Goal: Task Accomplishment & Management: Use online tool/utility

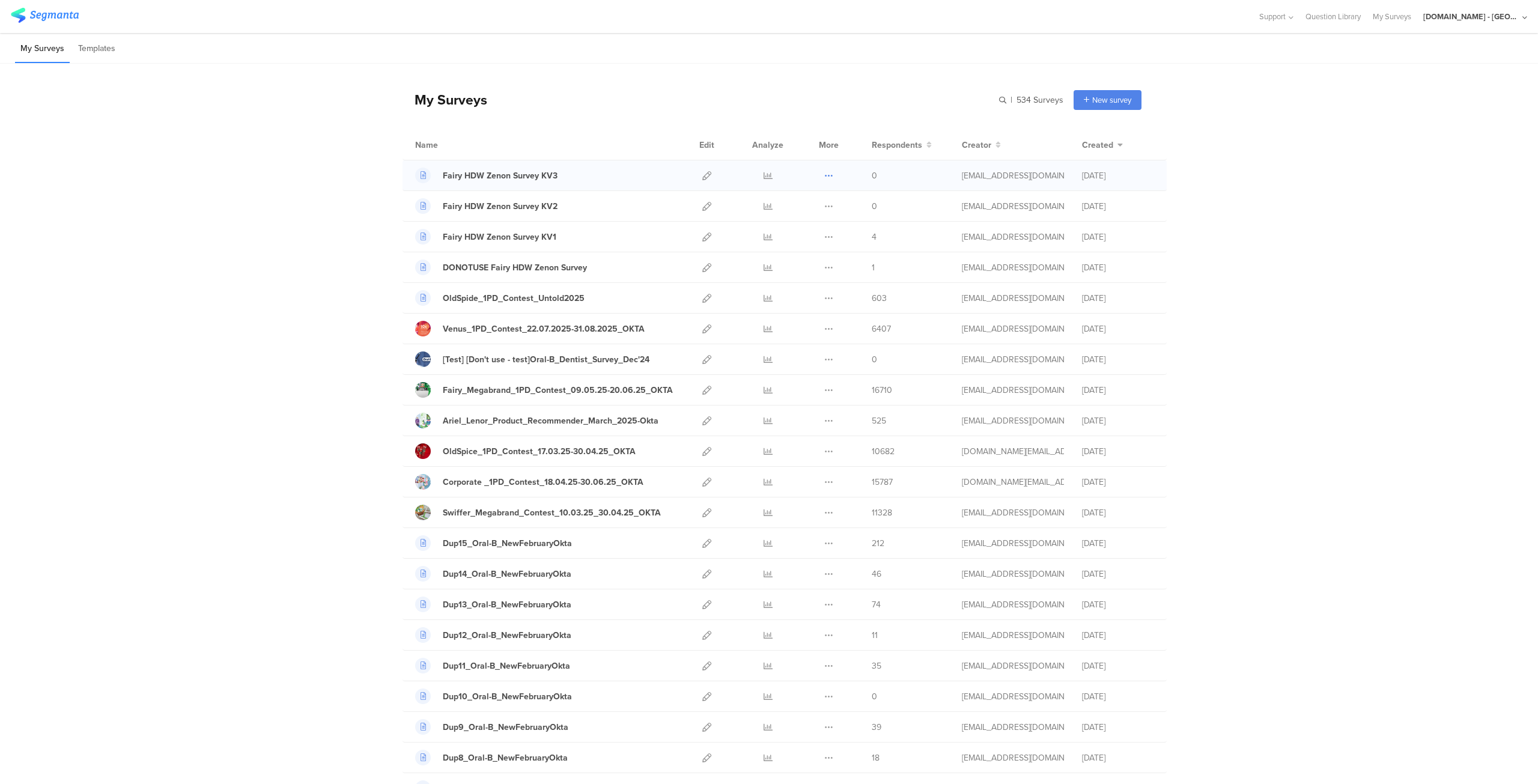
click at [824, 176] on icon at bounding box center [829, 176] width 9 height 9
click at [796, 206] on button "Duplicate" at bounding box center [805, 206] width 66 height 22
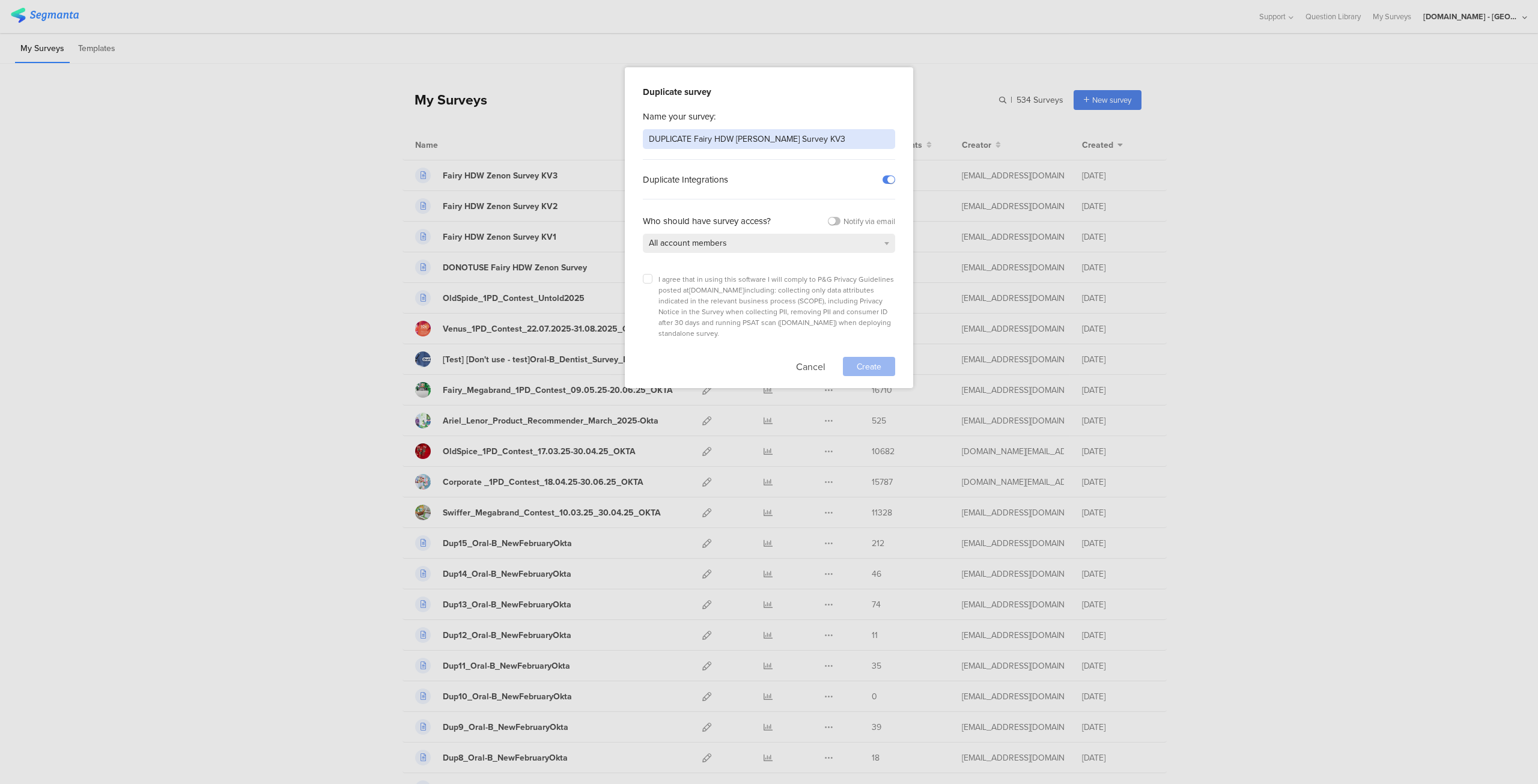
drag, startPoint x: 691, startPoint y: 137, endPoint x: 608, endPoint y: 131, distance: 83.2
click at [608, 131] on div "Duplicate survey Name your survey: DUPLICATE Fairy HDW Zenon Survey KV3 Duplica…" at bounding box center [769, 392] width 1538 height 784
click at [776, 140] on input "Fairy HDW Zenon Survey KV3" at bounding box center [769, 140] width 252 height 20
type input "Fairy HDW Zenon Survey KV4"
click at [650, 279] on label at bounding box center [648, 278] width 9 height 9
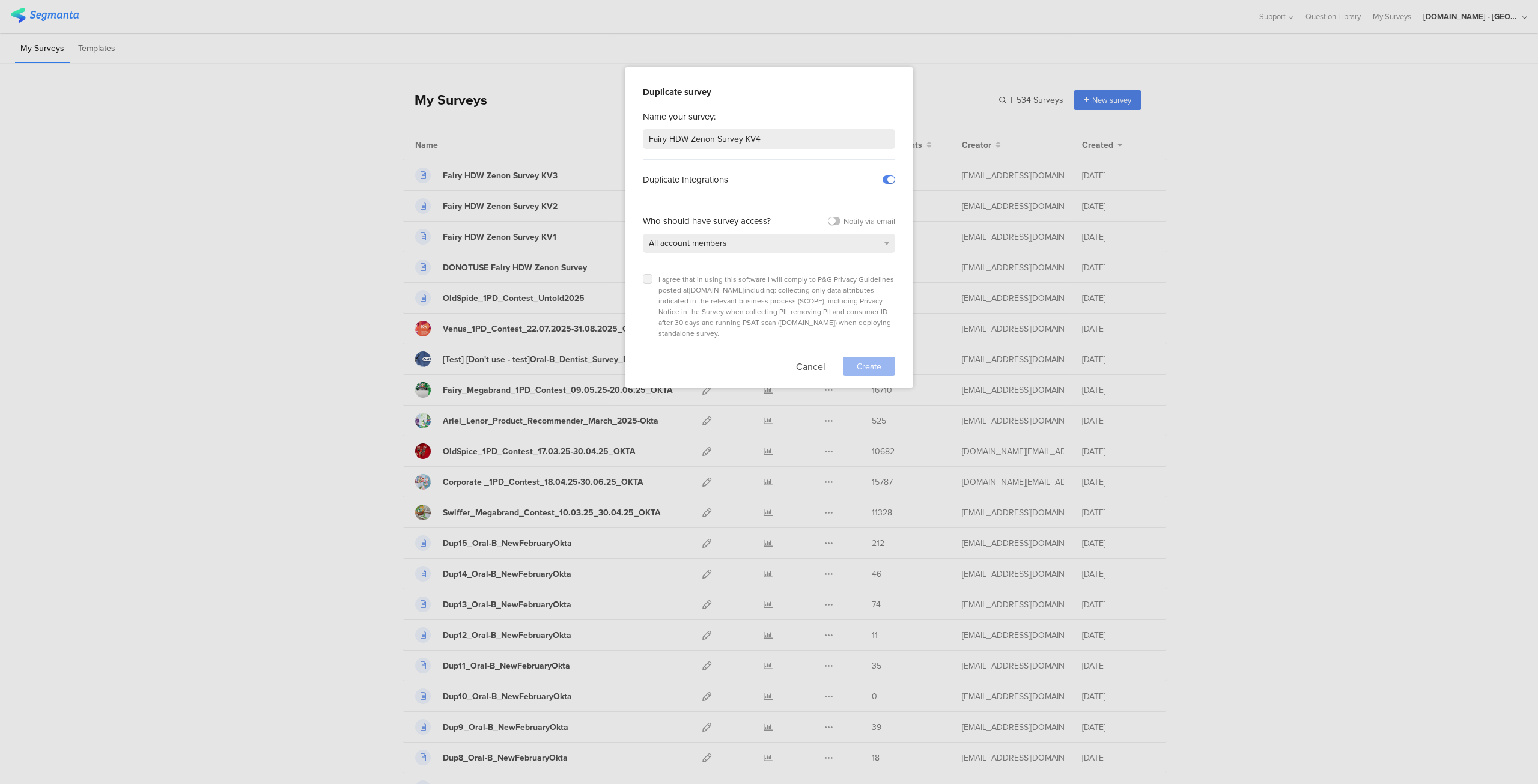
click at [0, 0] on input "checkbox" at bounding box center [0, 0] width 0 height 0
click at [882, 357] on div "Create" at bounding box center [869, 366] width 52 height 19
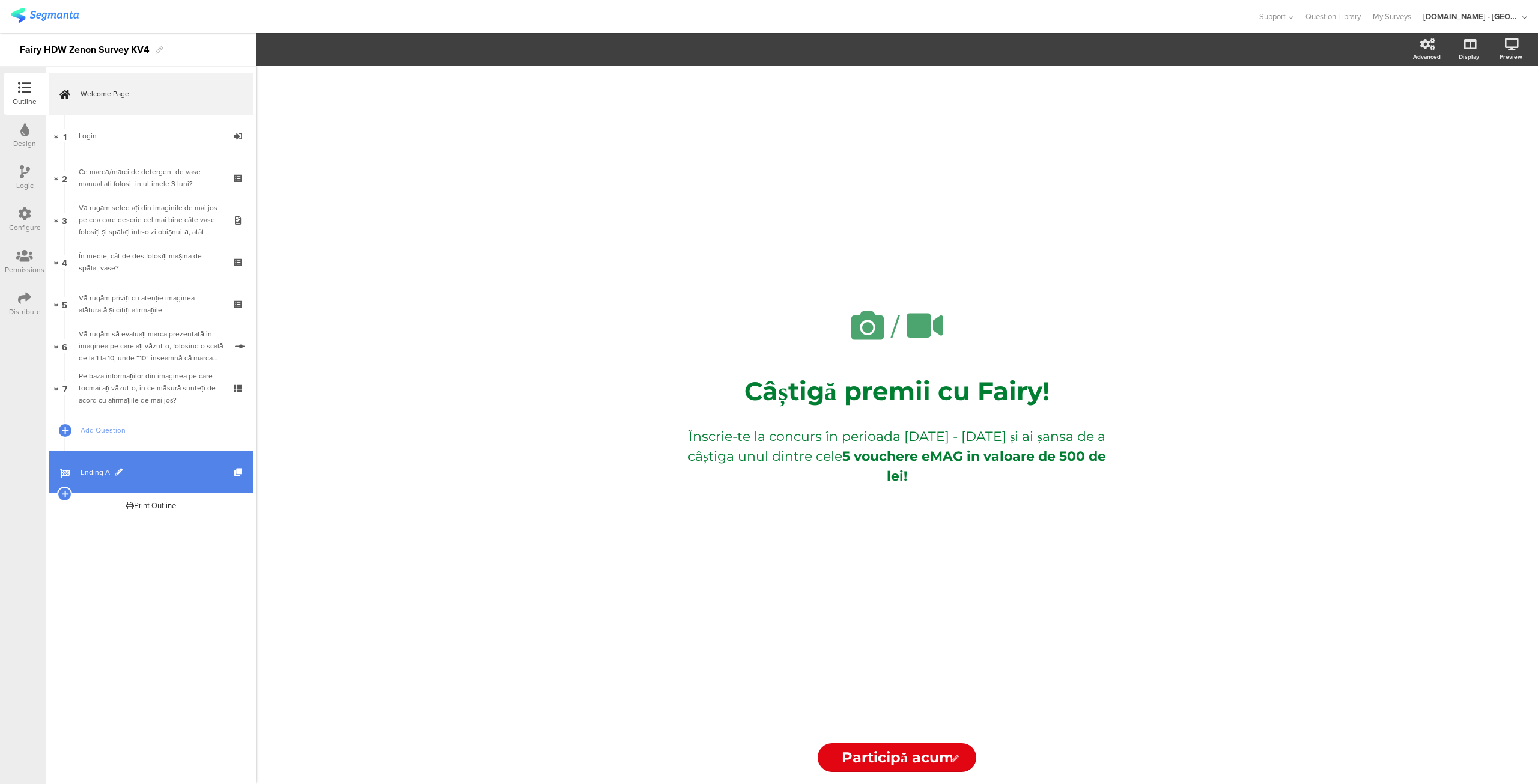
click at [99, 472] on span "Ending A" at bounding box center [156, 473] width 153 height 12
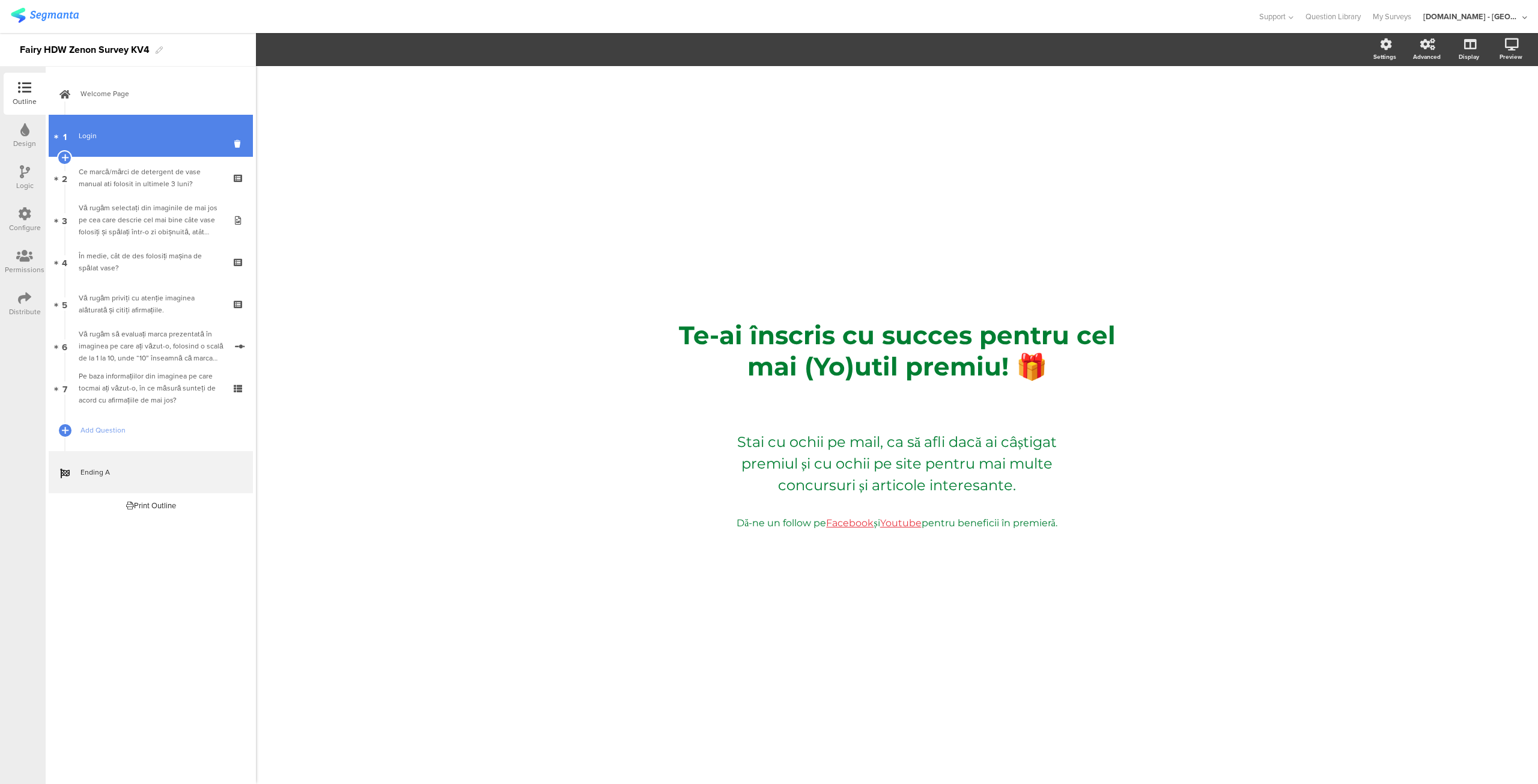
click at [116, 146] on link "1 Login" at bounding box center [150, 136] width 204 height 42
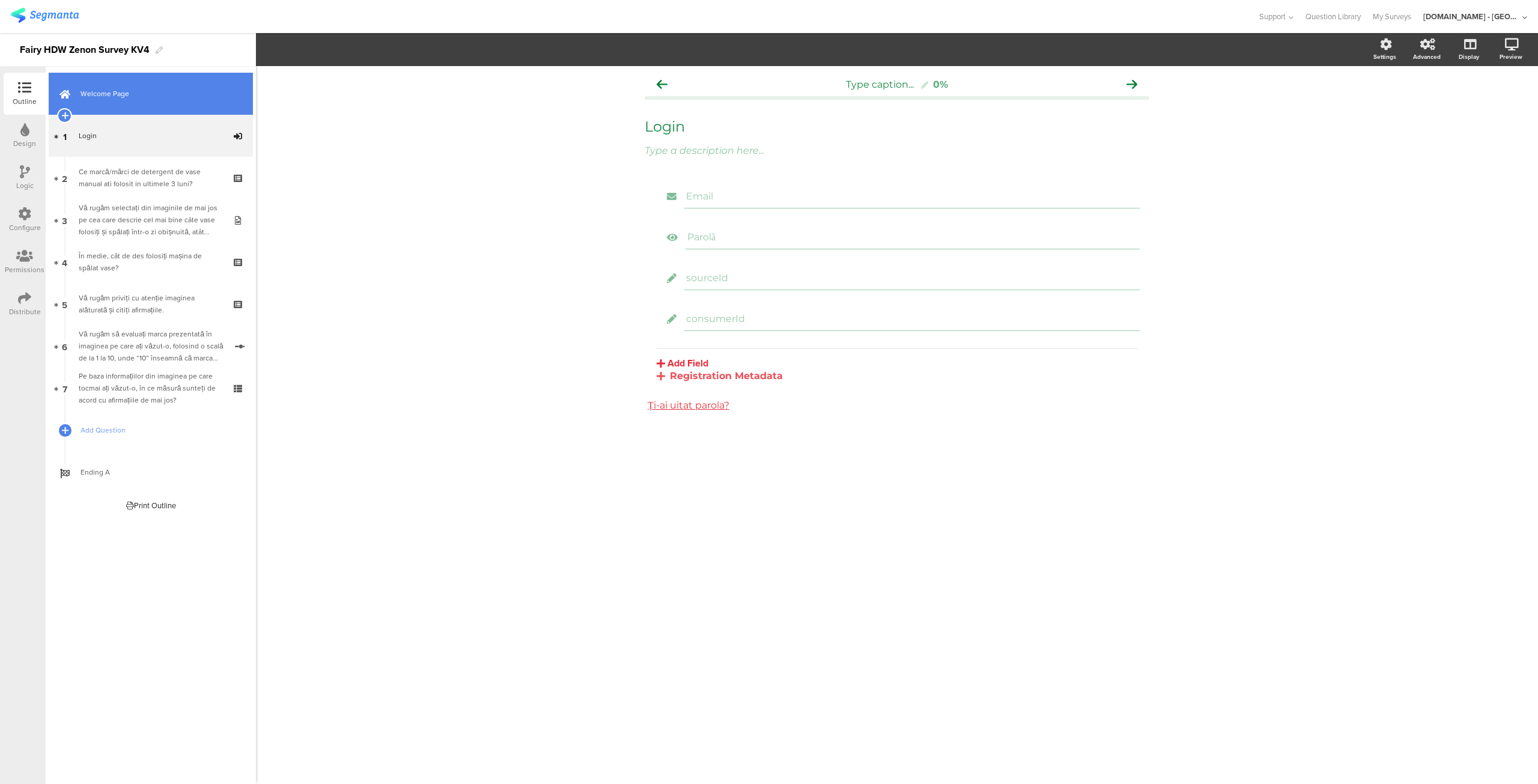
click at [120, 100] on link "Welcome Page" at bounding box center [150, 93] width 204 height 42
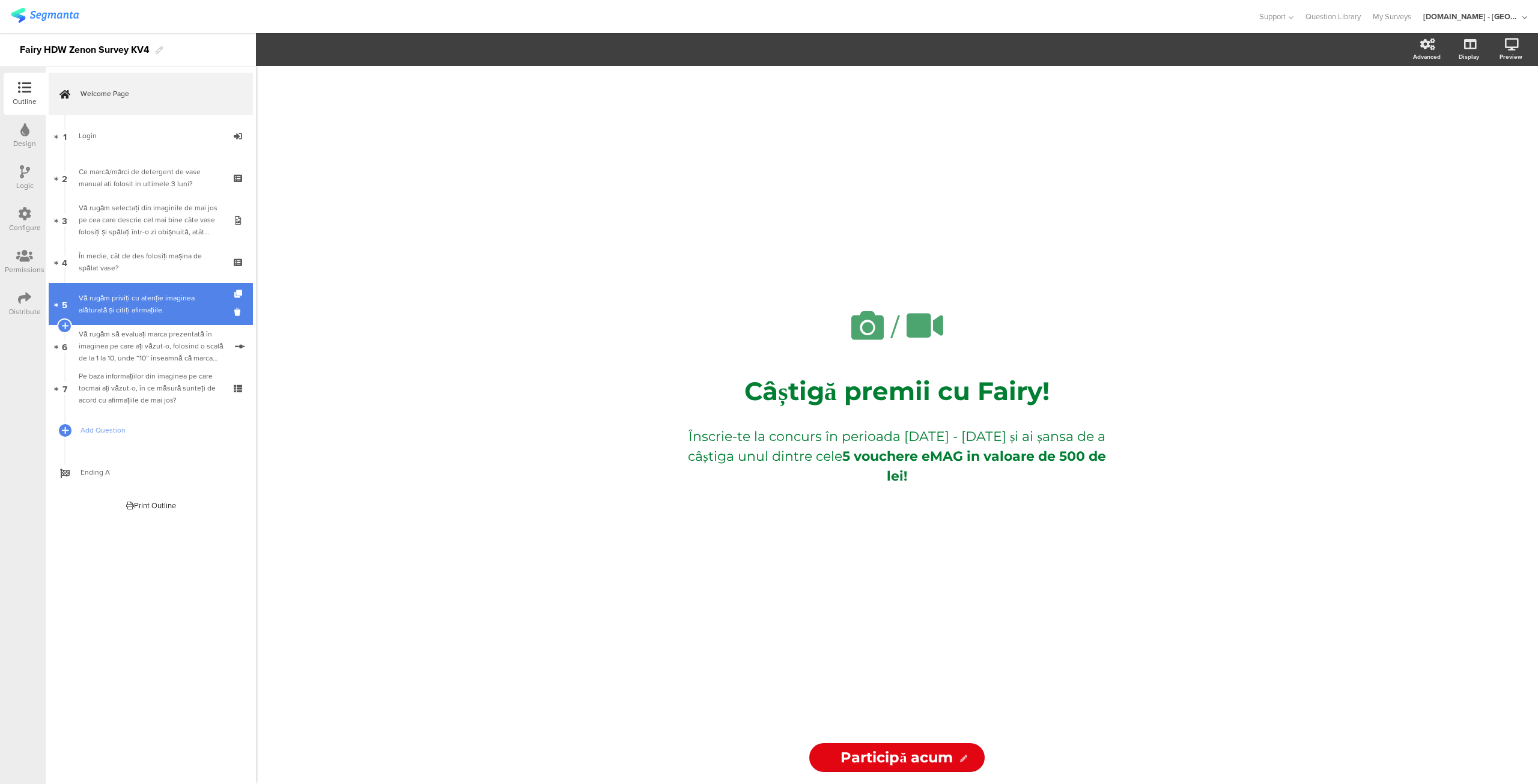
click at [122, 293] on div "Vă rugăm priviți cu atenție imaginea alăturată și citiți afirmațiile." at bounding box center [150, 304] width 143 height 24
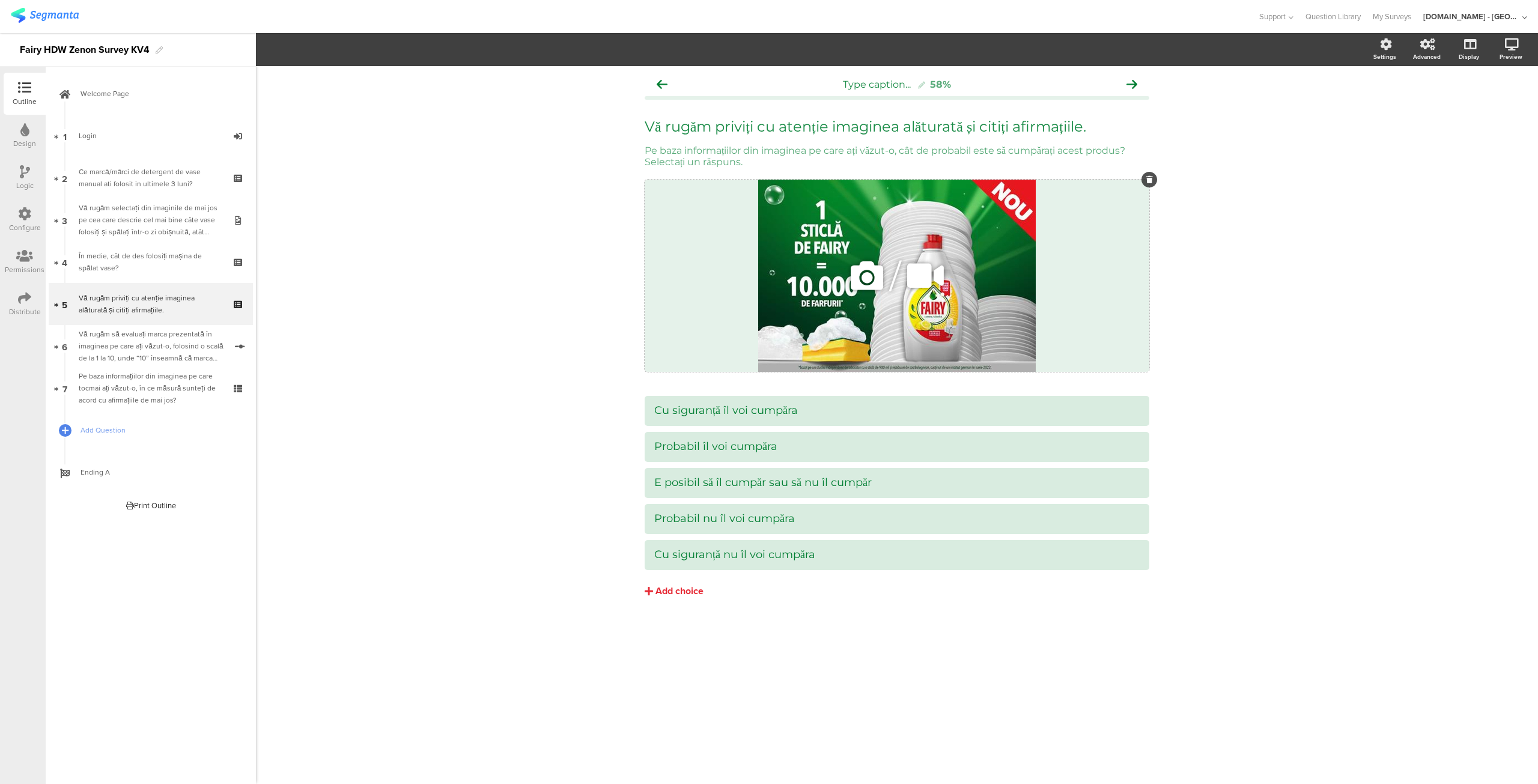
click at [867, 270] on icon at bounding box center [867, 275] width 41 height 41
click at [480, 79] on icon at bounding box center [478, 79] width 7 height 8
click at [315, 154] on span "Upload" at bounding box center [318, 158] width 32 height 14
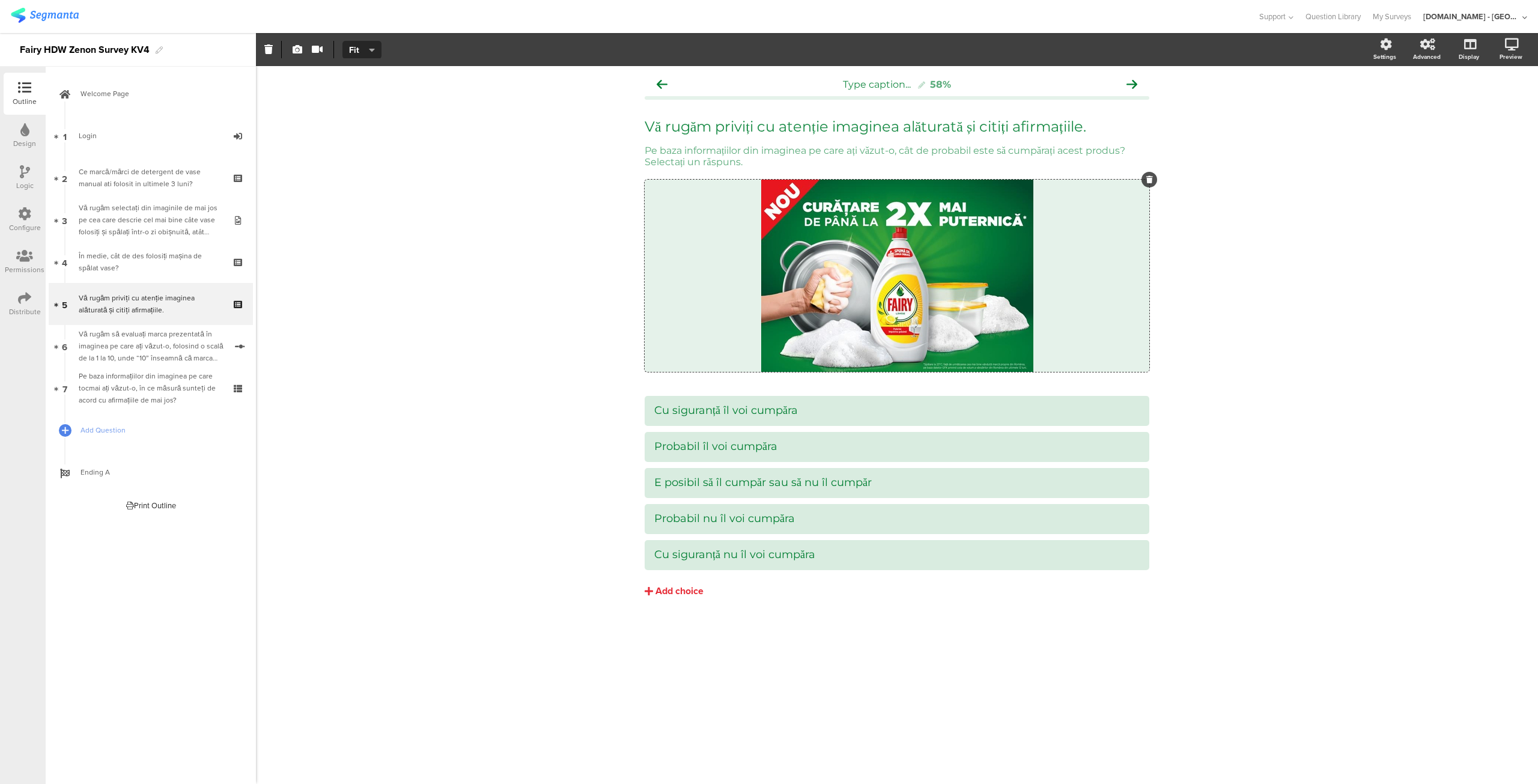
click at [29, 311] on div "Distribute" at bounding box center [25, 311] width 32 height 11
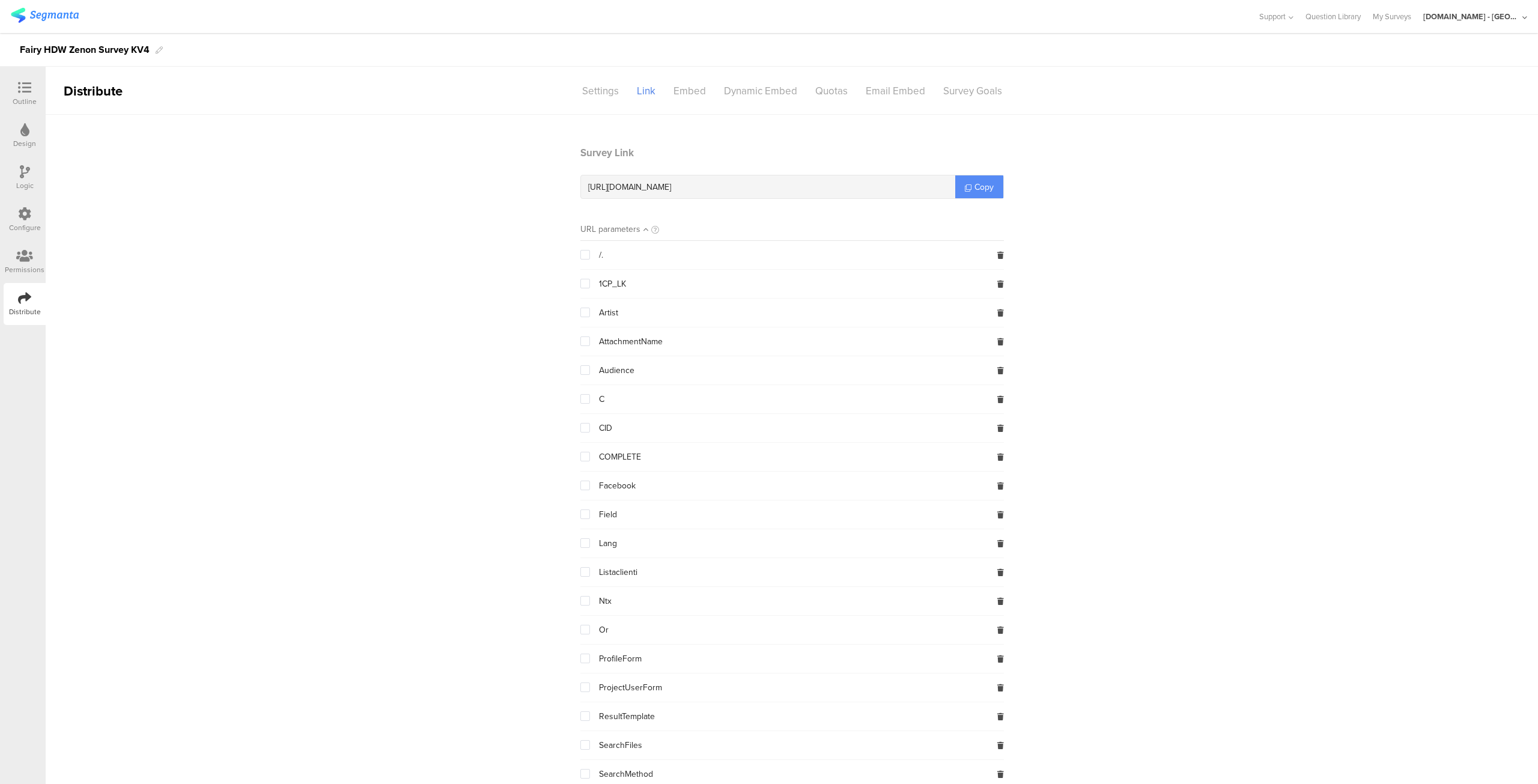
click at [977, 186] on span "Copy" at bounding box center [984, 187] width 19 height 12
copy span "Copy"
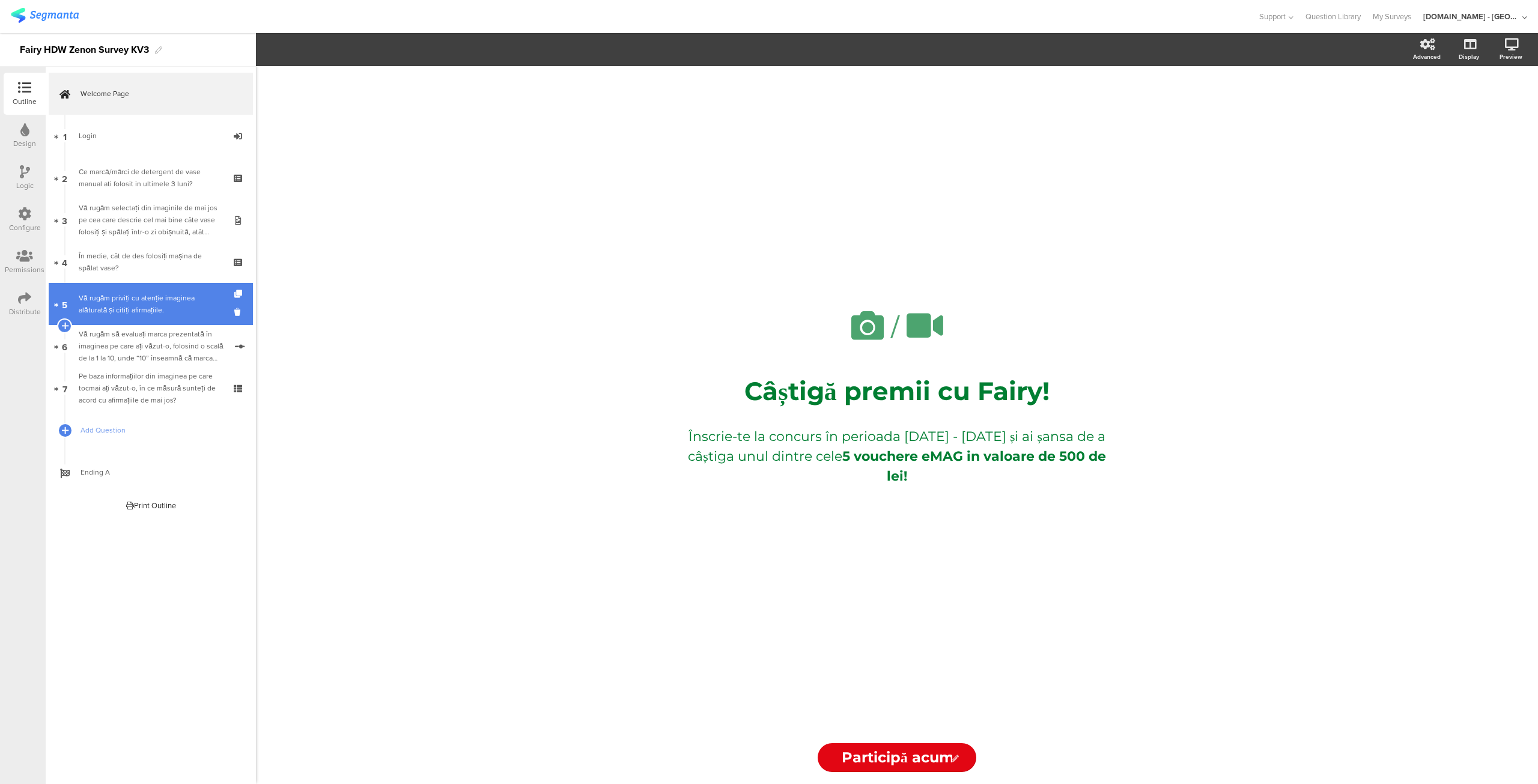
click at [183, 322] on link "5 Vă rugăm priviți cu atenție imaginea alăturată și citiți afirmațiile." at bounding box center [150, 304] width 204 height 42
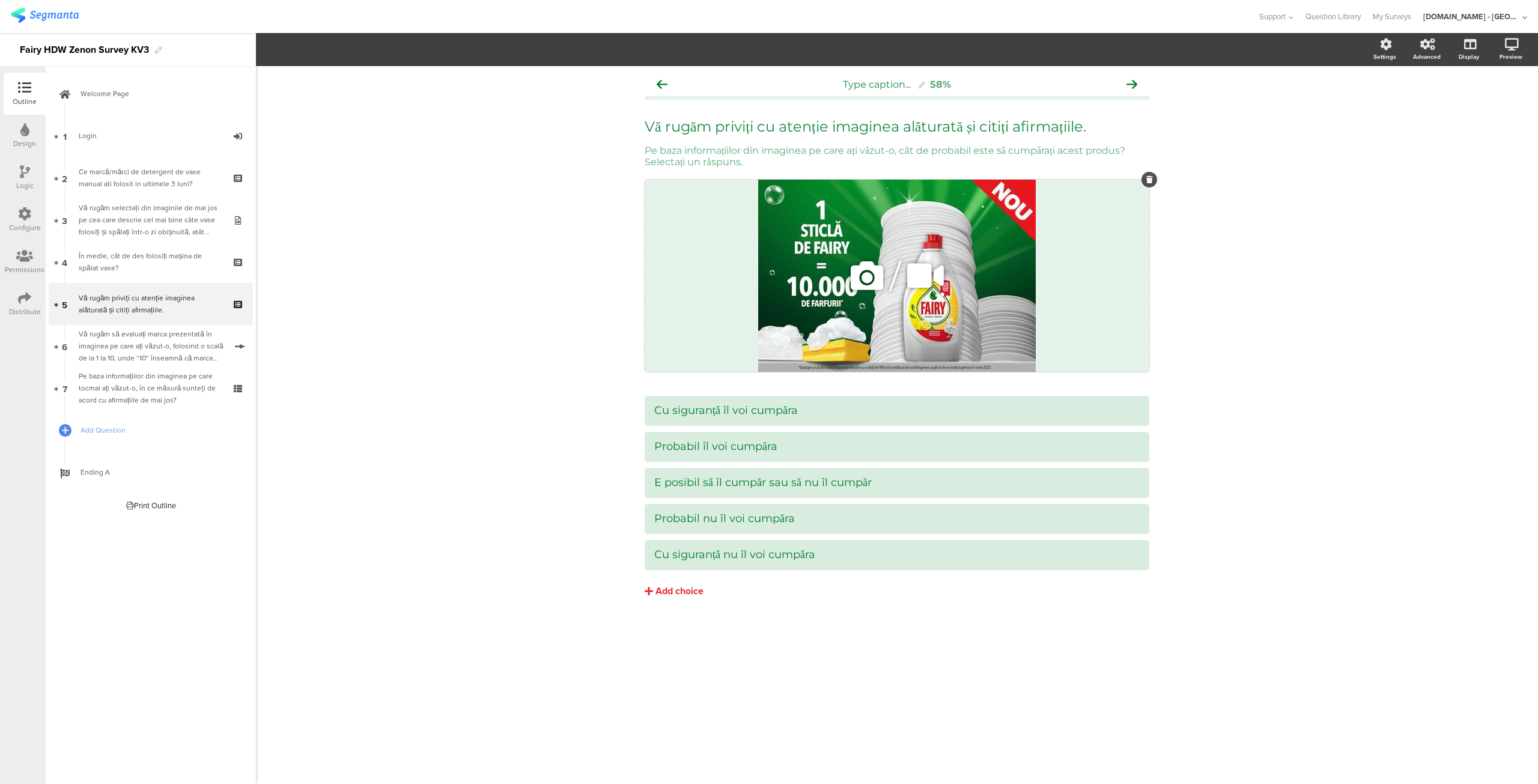
click at [867, 285] on icon at bounding box center [867, 275] width 41 height 41
click at [320, 156] on span "Upload" at bounding box center [318, 158] width 32 height 14
click at [329, 156] on span "Upload" at bounding box center [318, 158] width 32 height 14
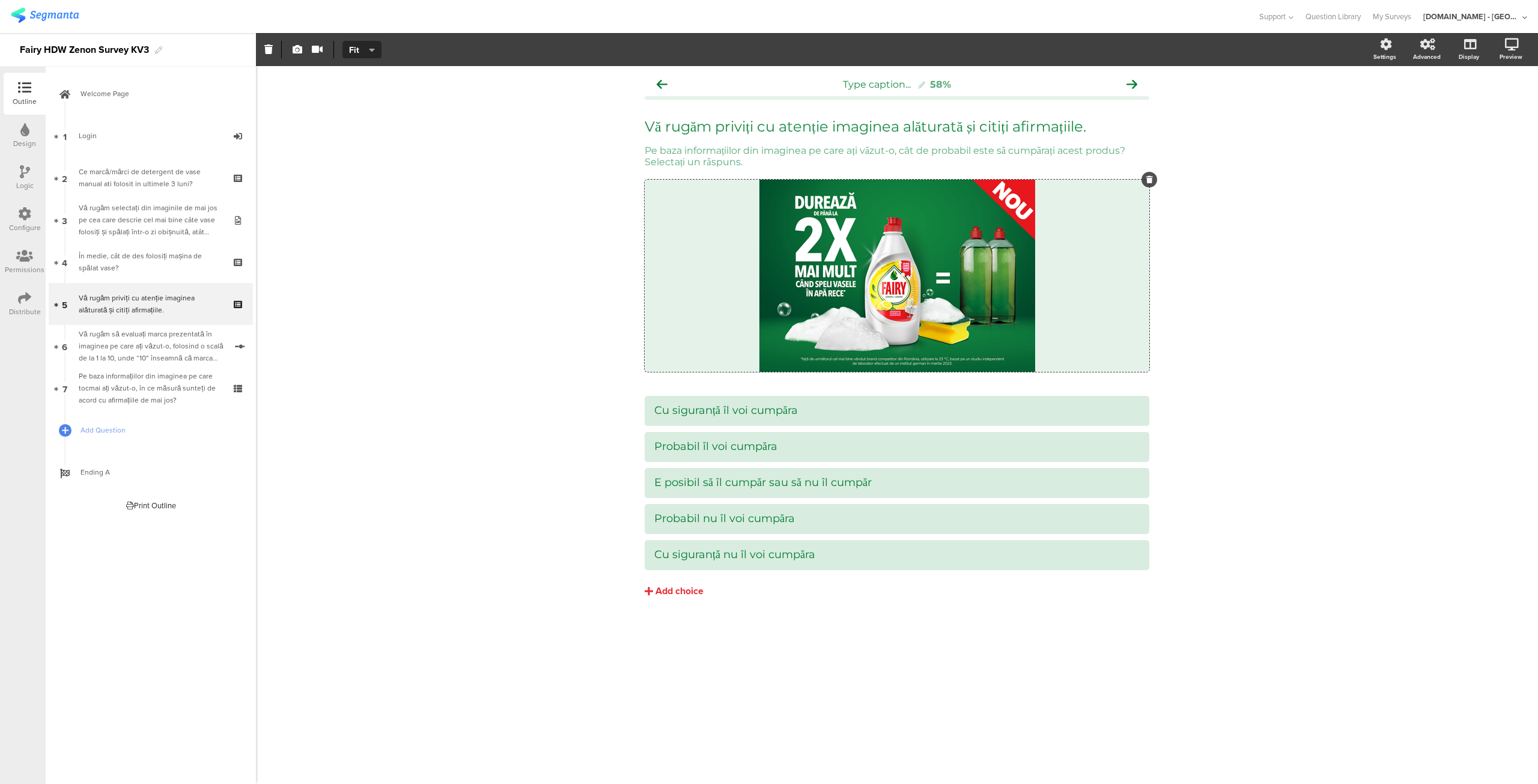
click at [558, 497] on div "Type caption... 58% Vă rugăm priviți cu atenție imaginea alăturată și citiți af…" at bounding box center [897, 425] width 1282 height 718
click at [149, 143] on link "1 Login" at bounding box center [150, 136] width 204 height 42
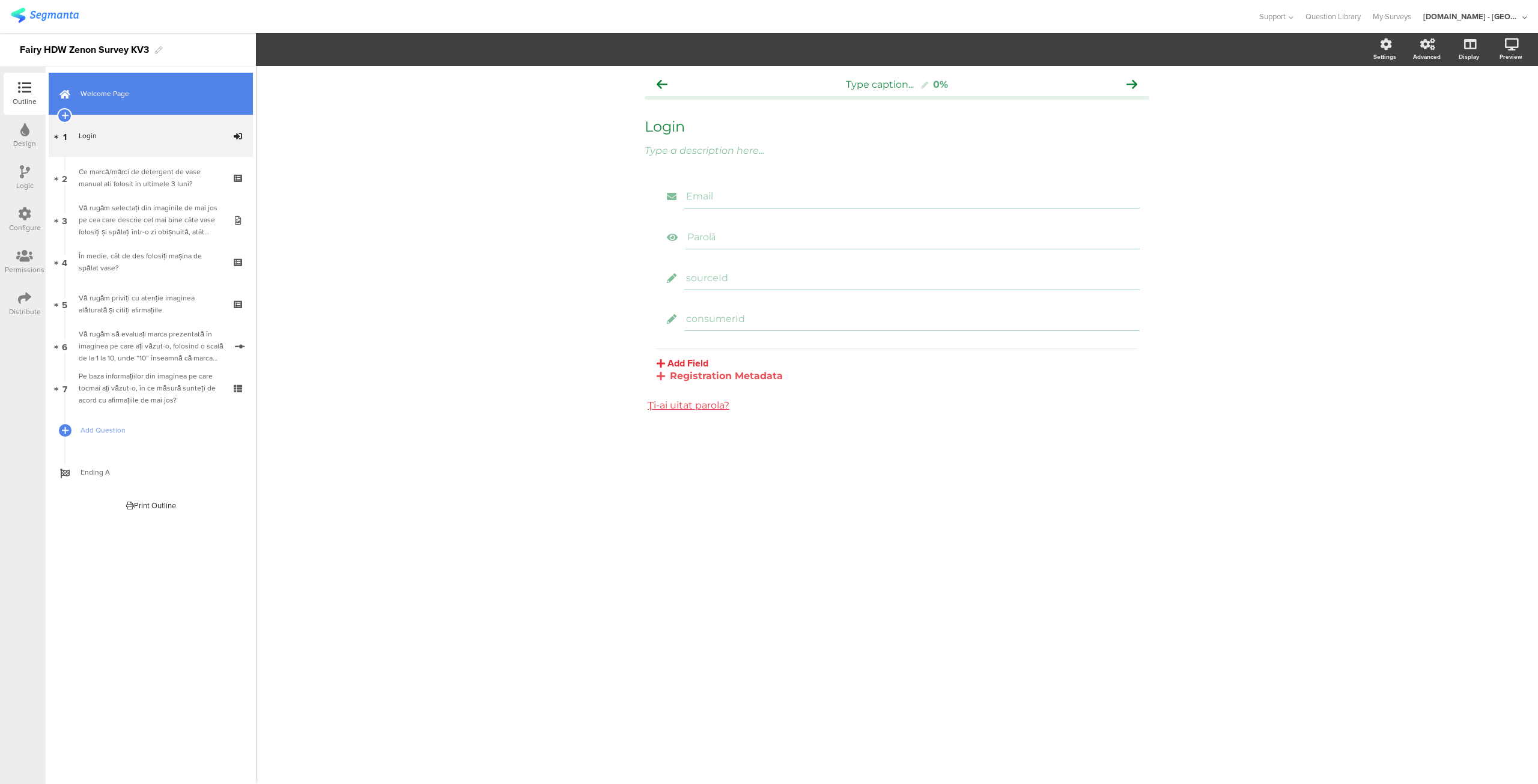
click at [133, 103] on link "Welcome Page" at bounding box center [150, 93] width 204 height 42
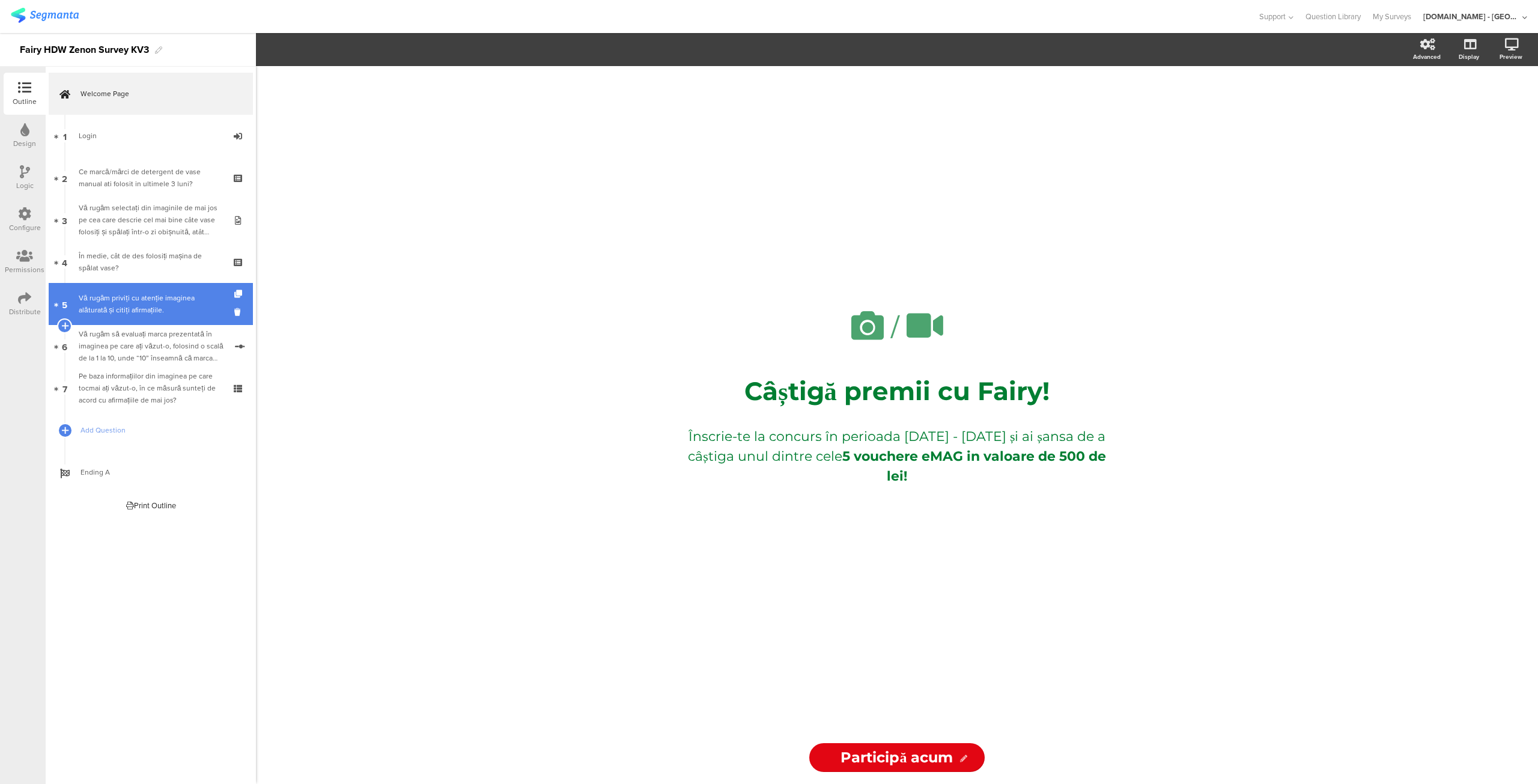
click at [140, 312] on div "Vă rugăm priviți cu atenție imaginea alăturată și citiți afirmațiile." at bounding box center [150, 304] width 143 height 24
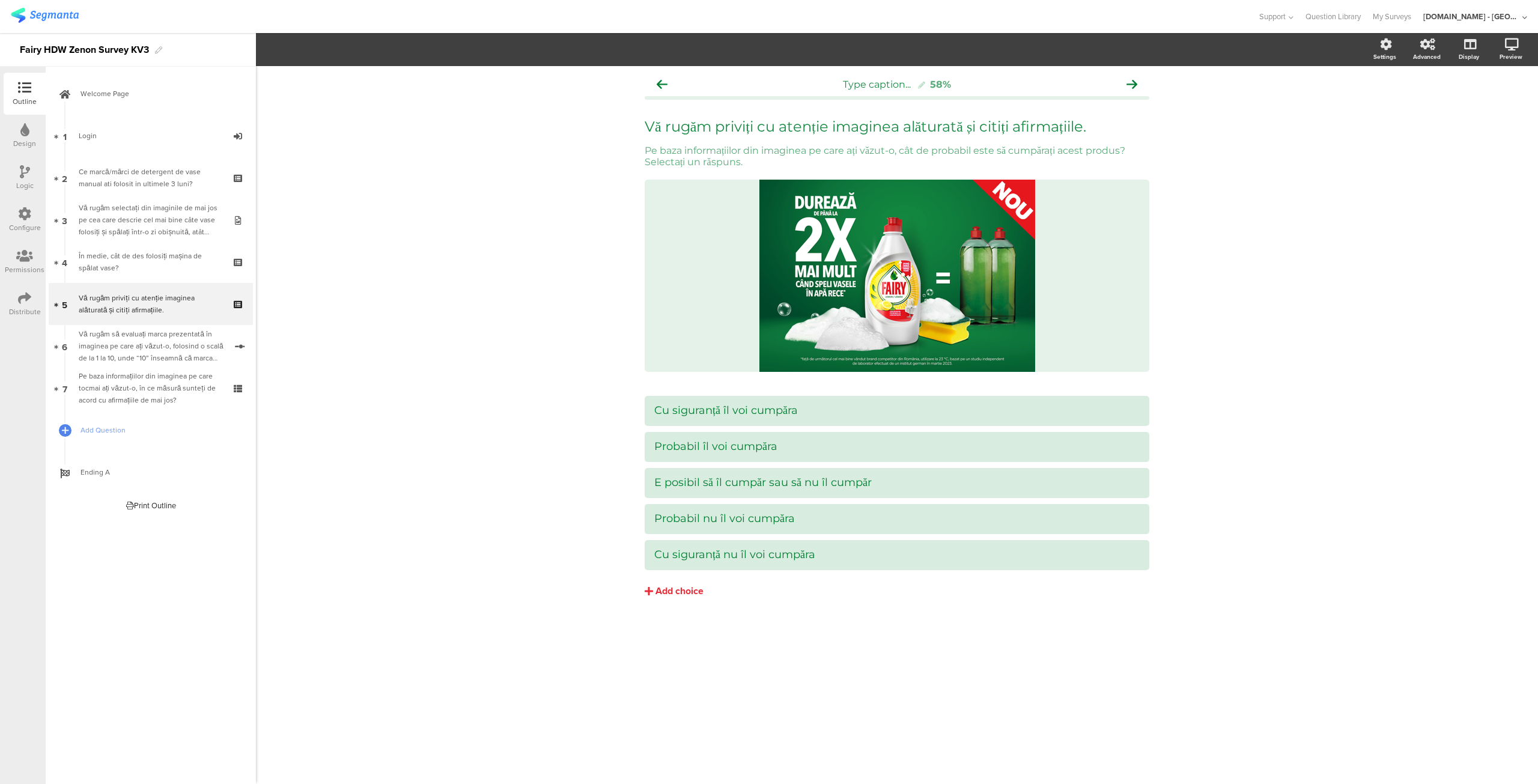
click at [20, 307] on div "Distribute" at bounding box center [25, 311] width 32 height 11
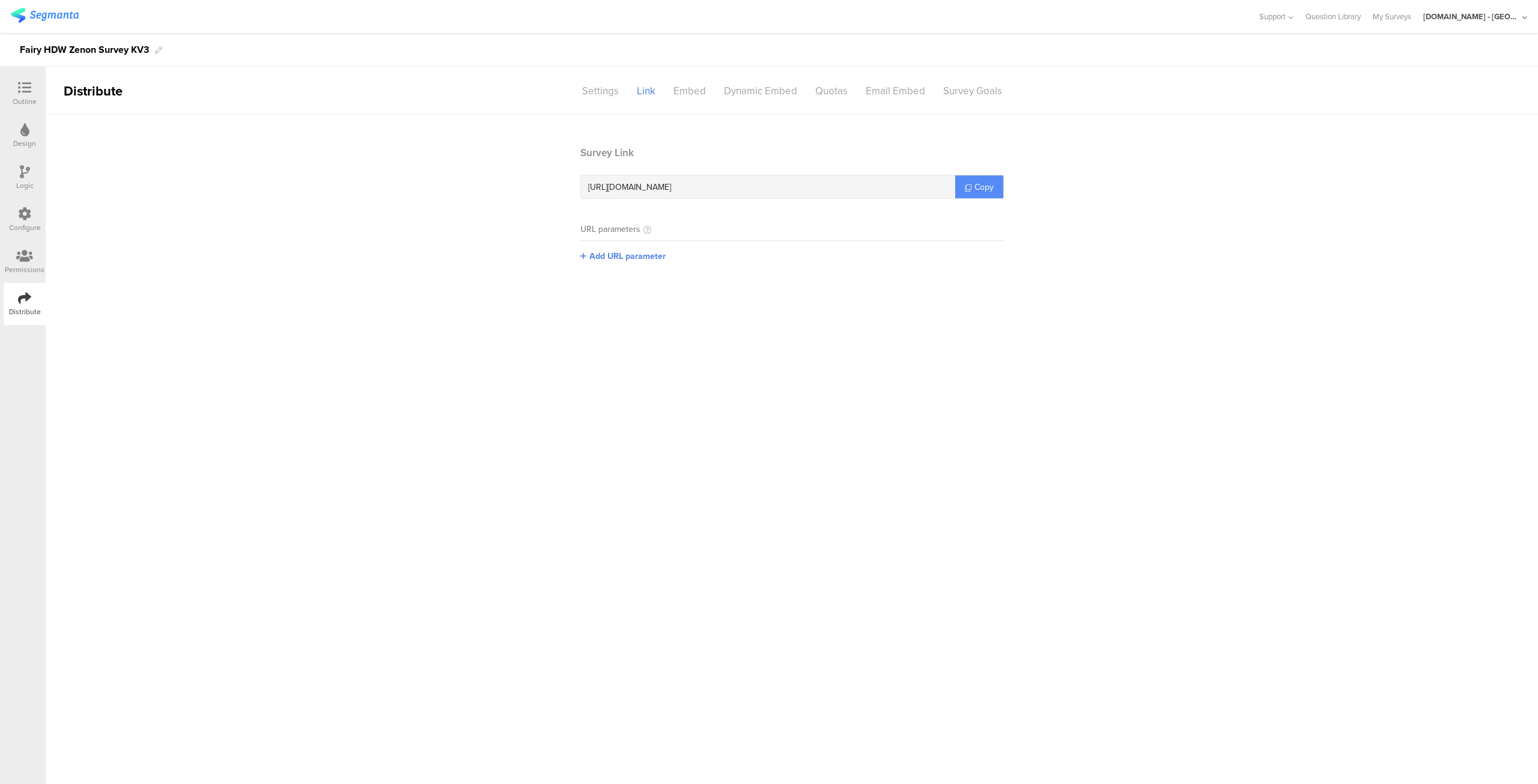
click at [985, 193] on link "Copy" at bounding box center [979, 187] width 48 height 23
click at [976, 187] on span "Copy" at bounding box center [984, 187] width 19 height 12
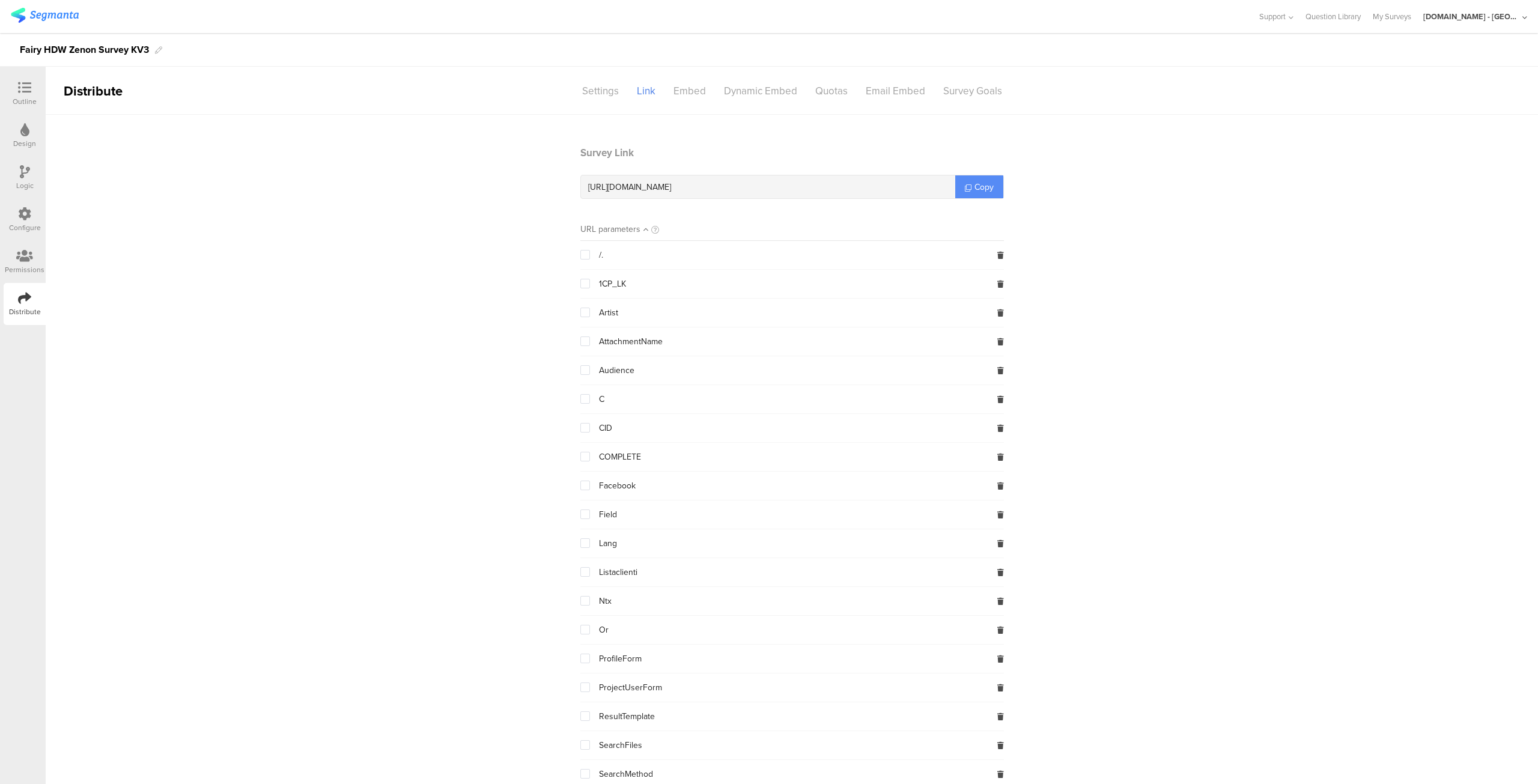
click at [966, 184] on icon at bounding box center [968, 187] width 7 height 7
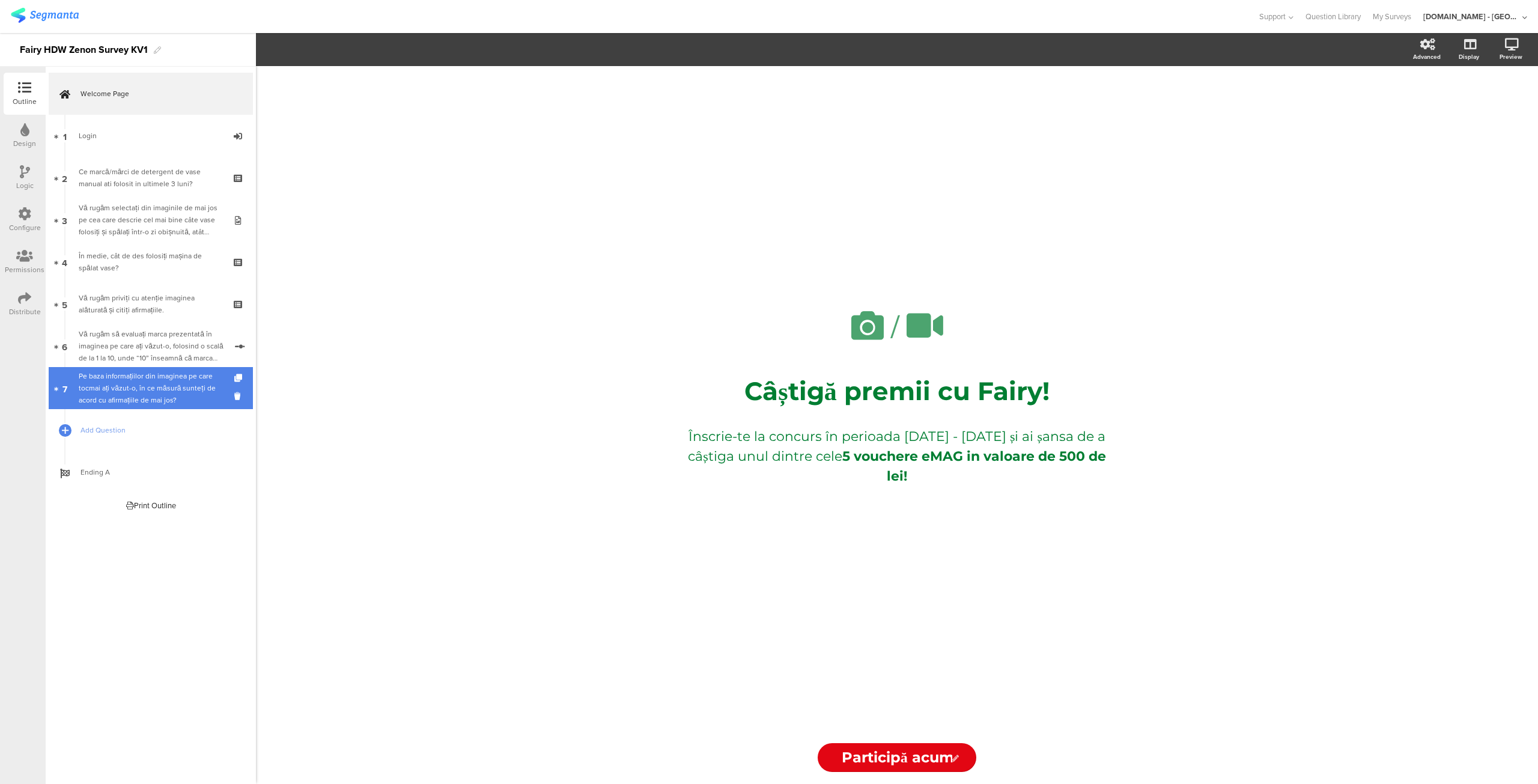
click at [140, 392] on div "Pe baza informațiilor din imaginea pe care tocmai ați văzut-o, în ce măsură sun…" at bounding box center [150, 388] width 143 height 36
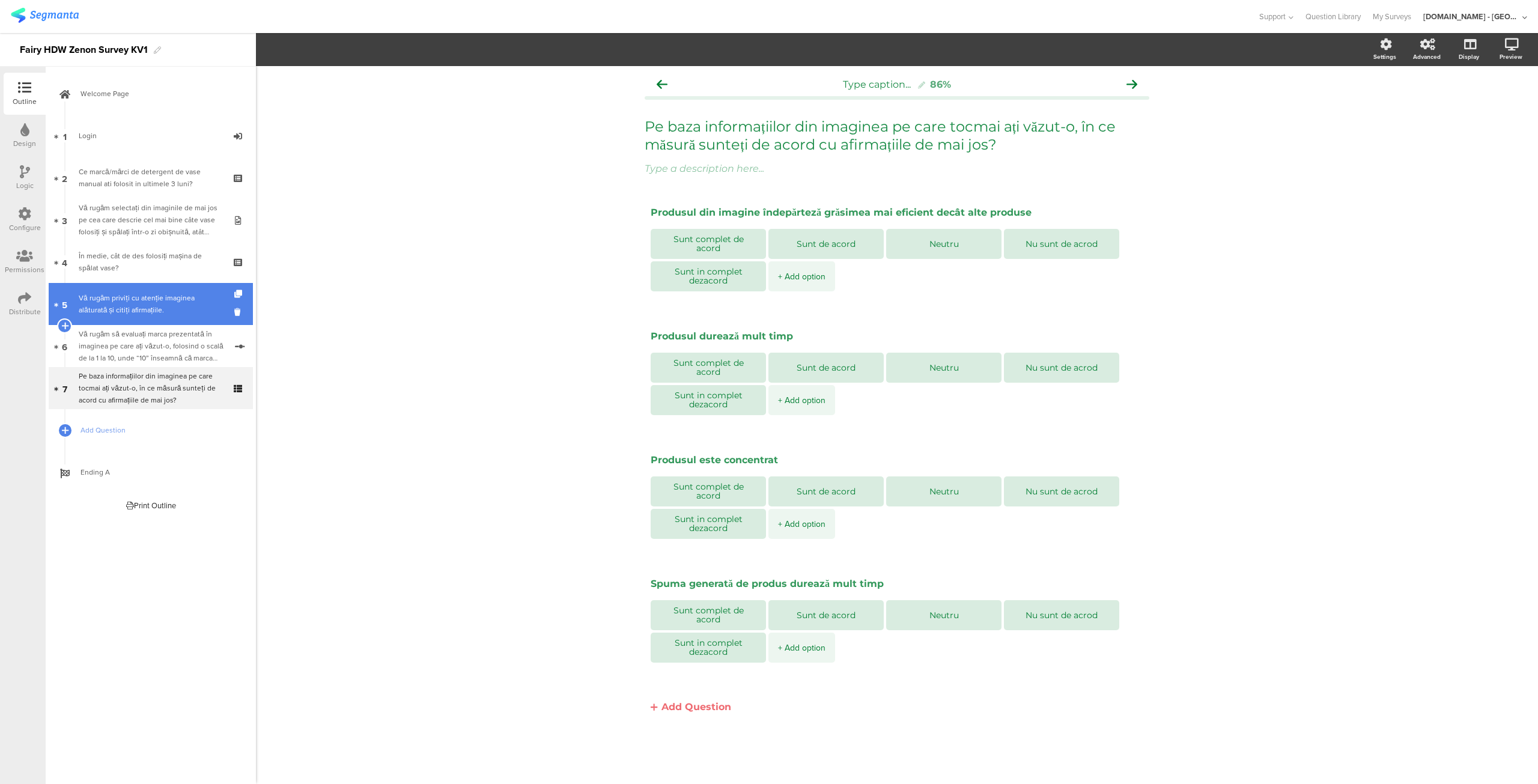
click at [130, 301] on div "Vă rugăm priviți cu atenție imaginea alăturată și citiți afirmațiile." at bounding box center [150, 304] width 143 height 24
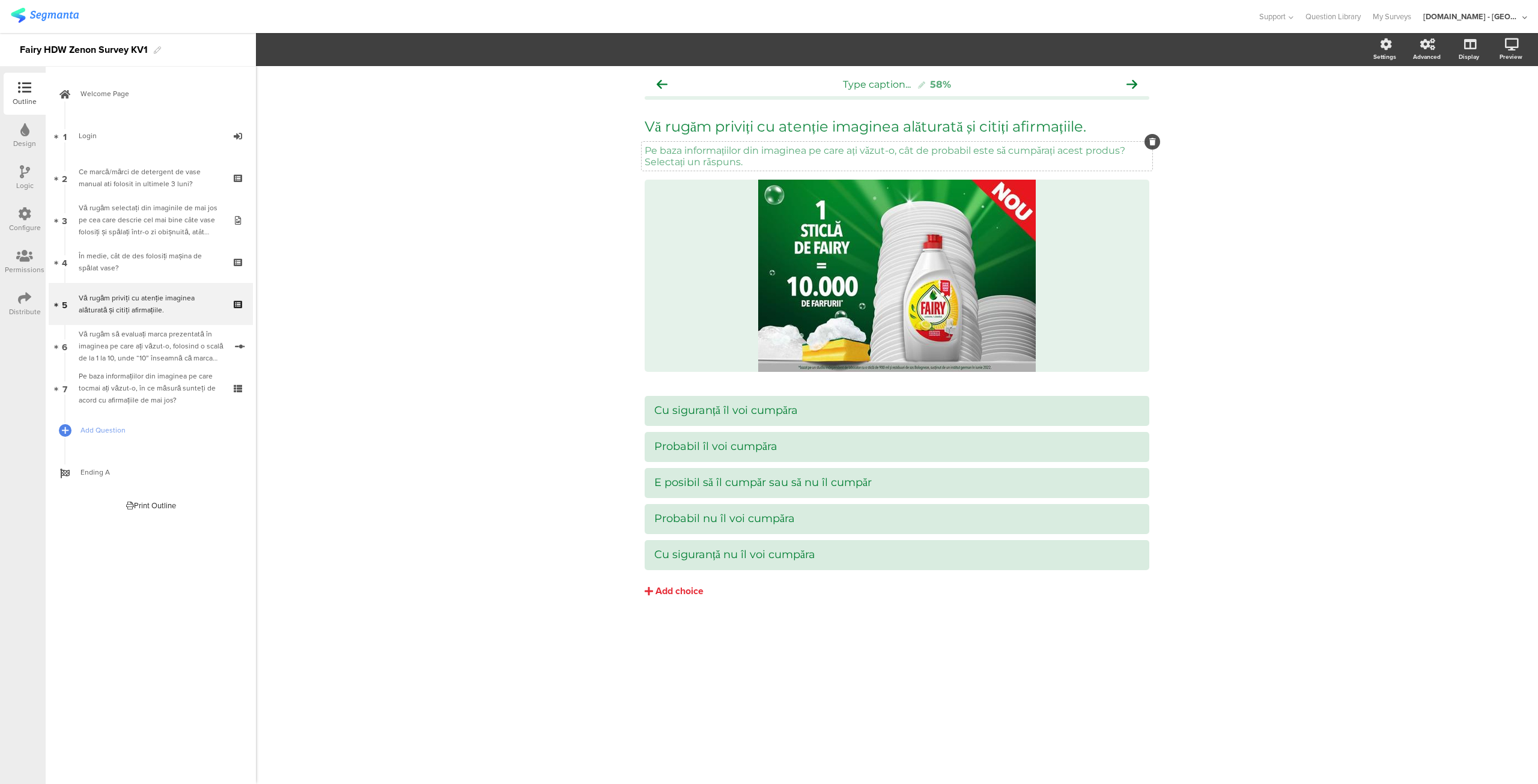
click at [768, 163] on div "Pe baza informațiilor din imaginea pe care ați văzut-o, cât de probabil este să…" at bounding box center [897, 156] width 510 height 29
click at [25, 302] on icon at bounding box center [24, 298] width 13 height 13
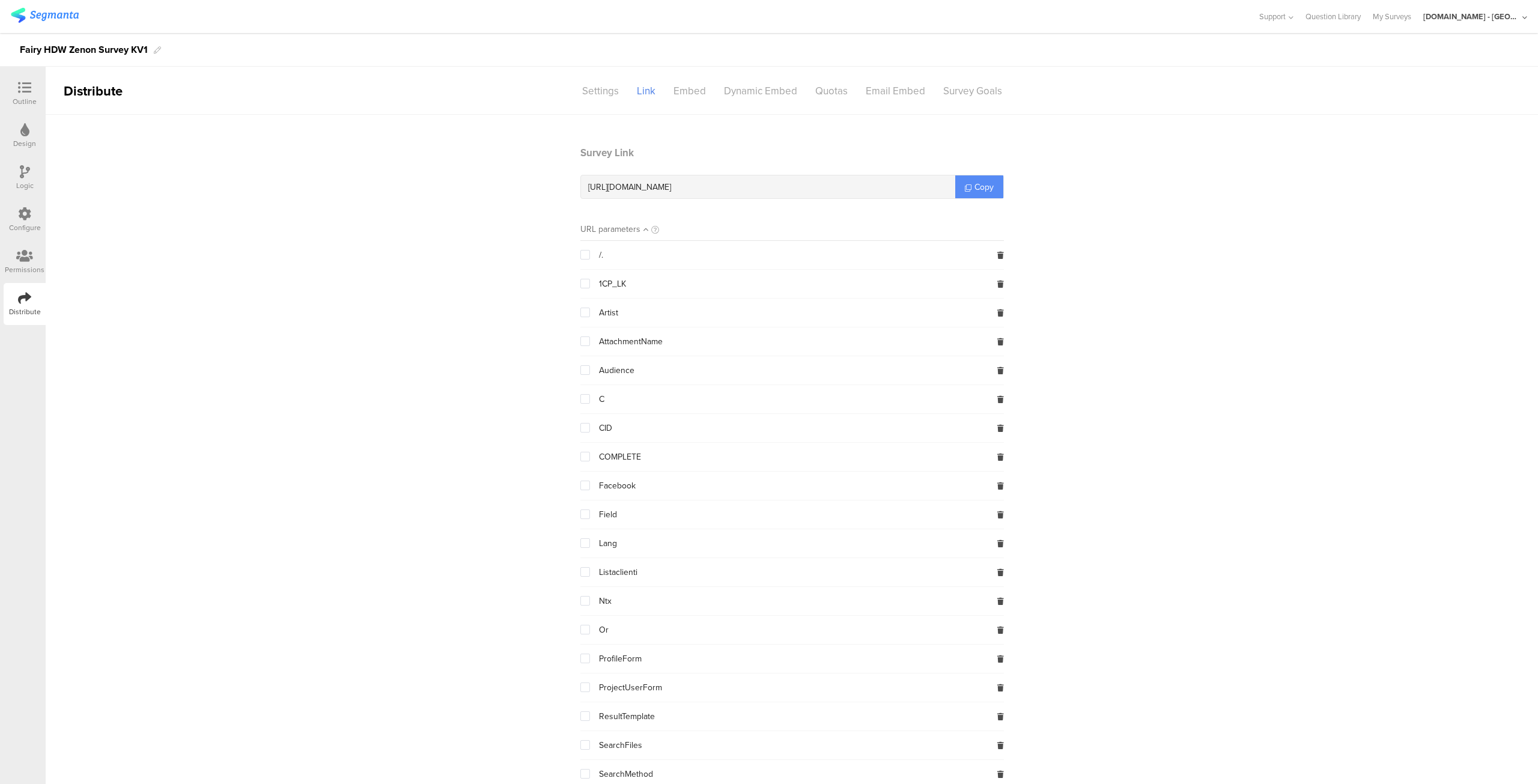
click at [979, 177] on link "Copy" at bounding box center [979, 187] width 48 height 23
click at [978, 187] on span "Copy" at bounding box center [984, 187] width 19 height 12
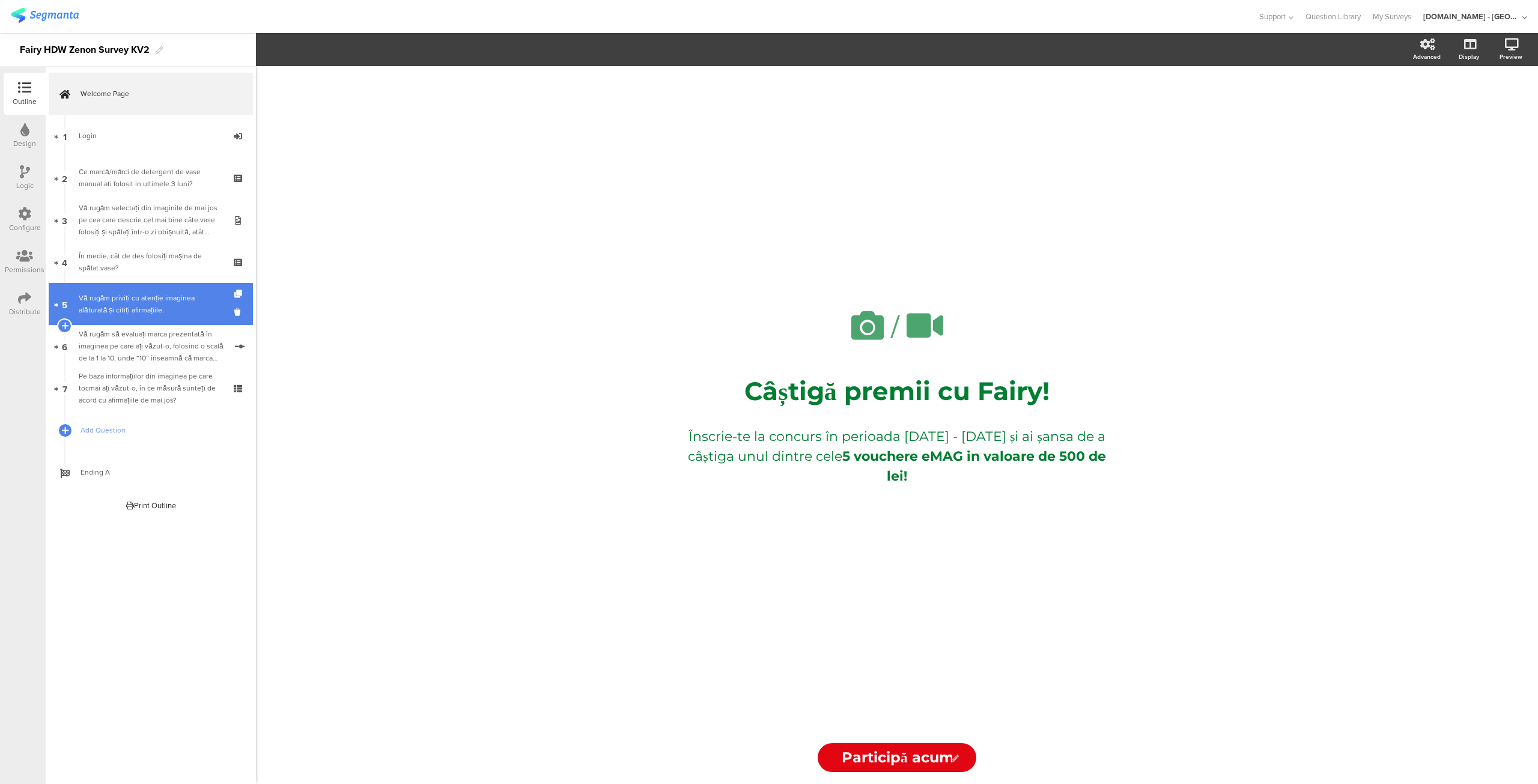
click at [137, 294] on div "Vă rugăm priviți cu atenție imaginea alăturată și citiți afirmațiile." at bounding box center [150, 304] width 143 height 24
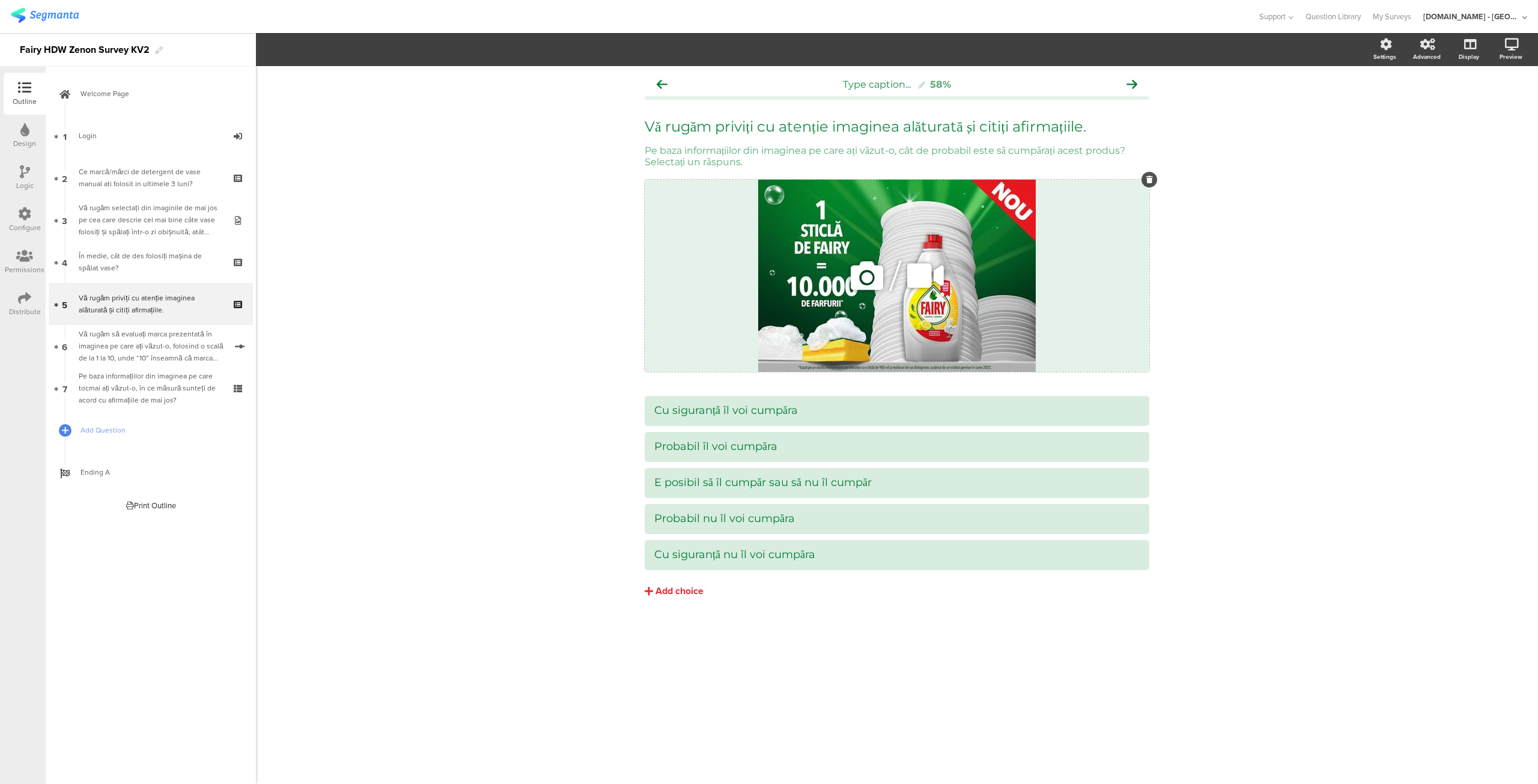
click at [863, 271] on icon at bounding box center [867, 275] width 41 height 41
click at [331, 157] on span "Upload" at bounding box center [318, 158] width 32 height 14
click at [482, 81] on icon at bounding box center [478, 79] width 7 height 8
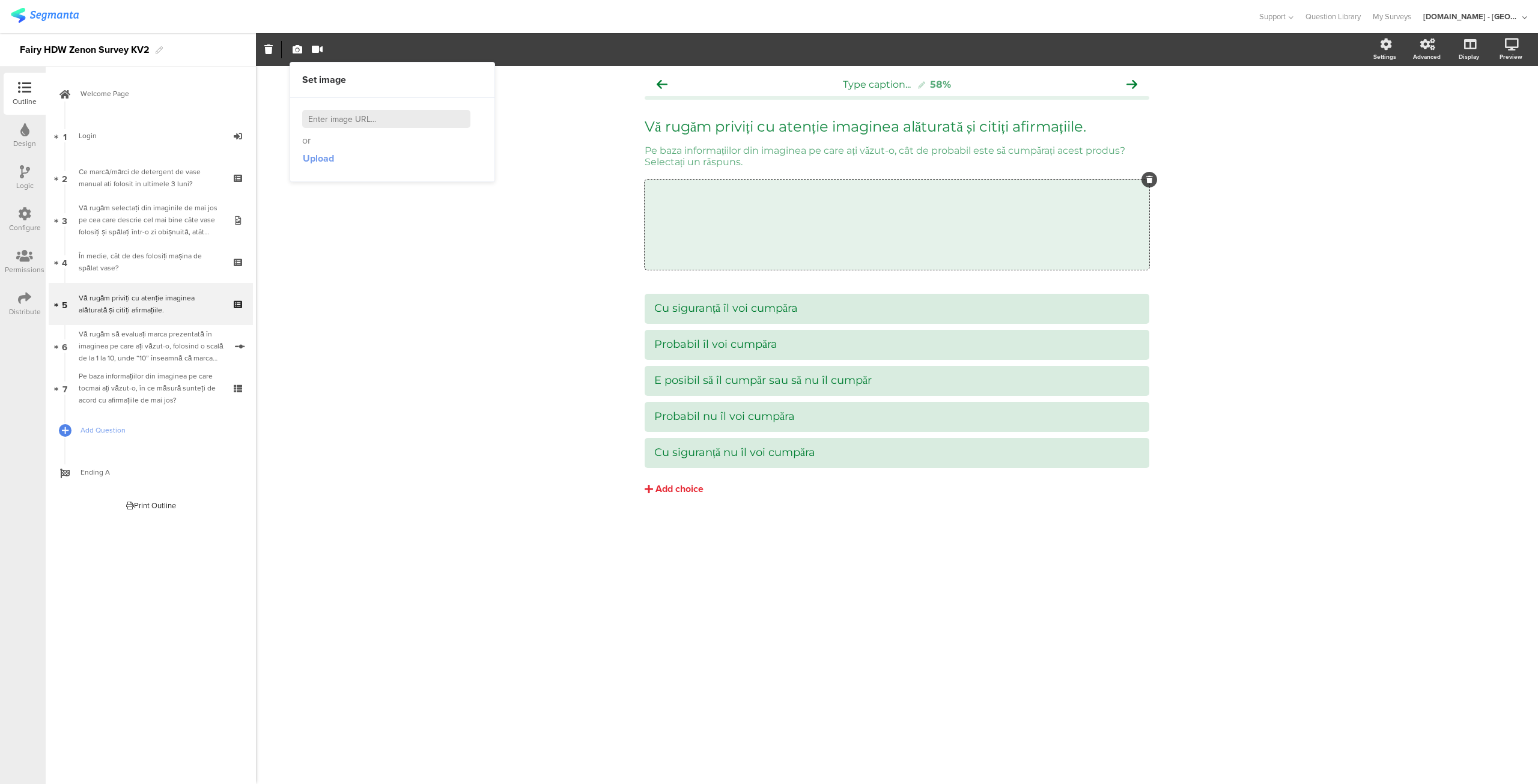
click at [311, 153] on span "Upload" at bounding box center [318, 158] width 32 height 14
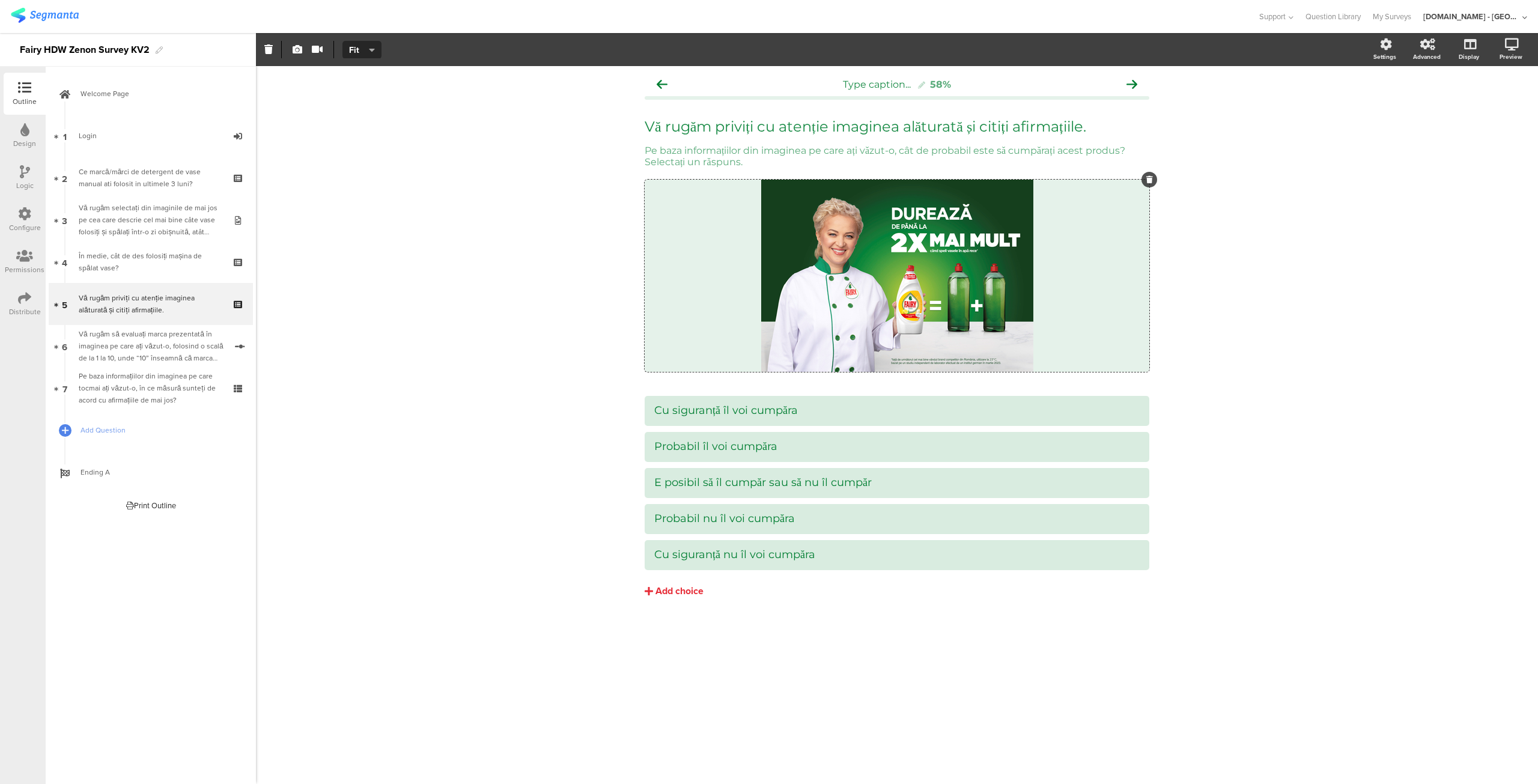
click at [23, 298] on icon at bounding box center [24, 298] width 13 height 13
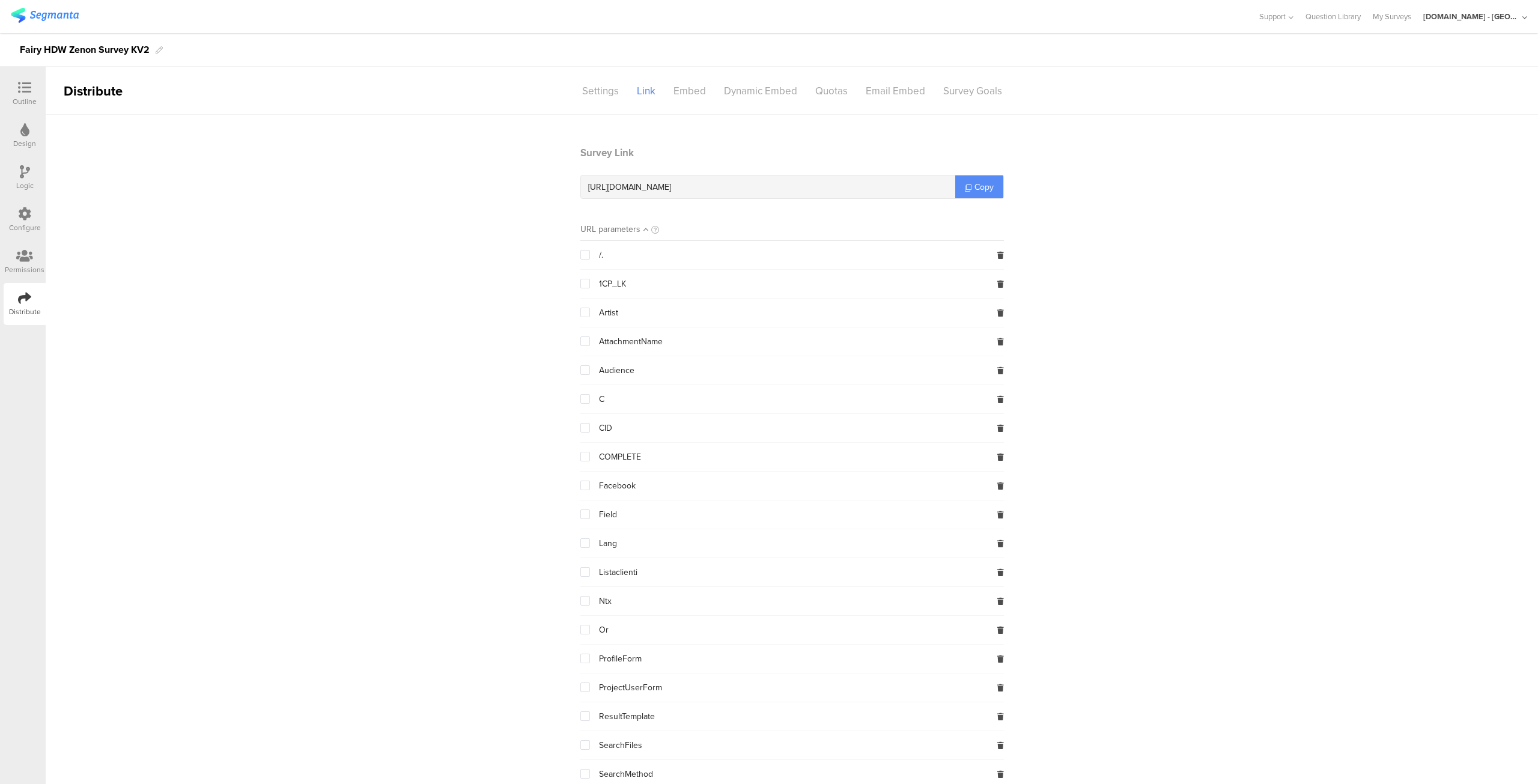
click at [969, 178] on link "Copy" at bounding box center [979, 187] width 48 height 23
click at [977, 186] on span "Copy" at bounding box center [984, 187] width 19 height 12
